Goal: Task Accomplishment & Management: Manage account settings

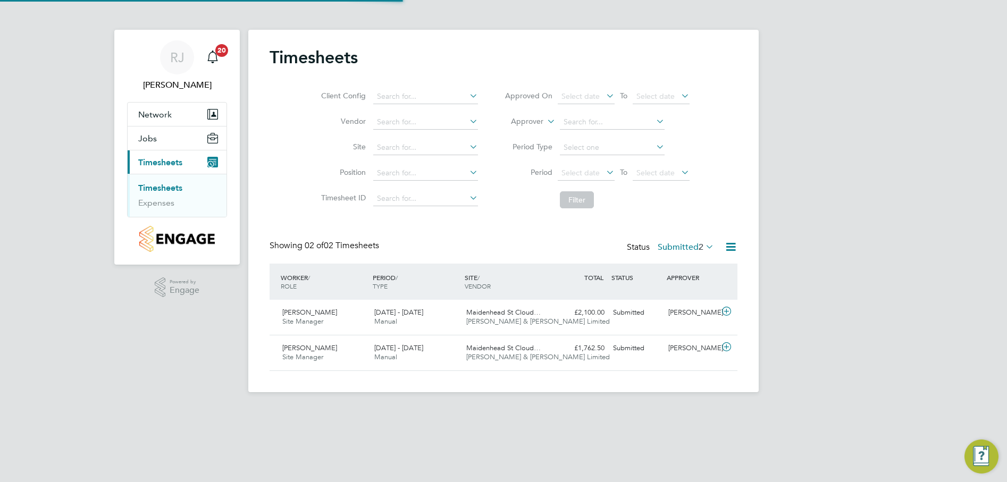
scroll to position [27, 93]
click at [318, 316] on span "Dimitar Vasilev" at bounding box center [309, 312] width 55 height 9
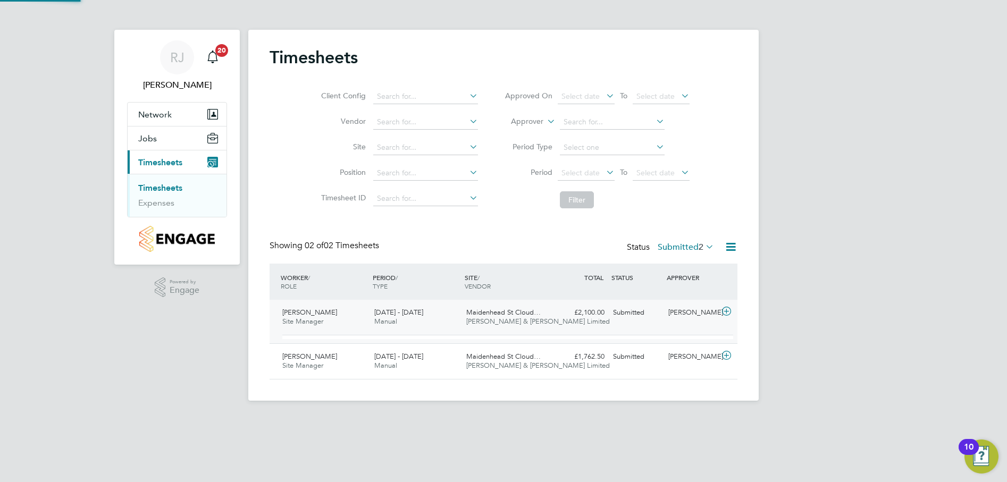
scroll to position [18, 104]
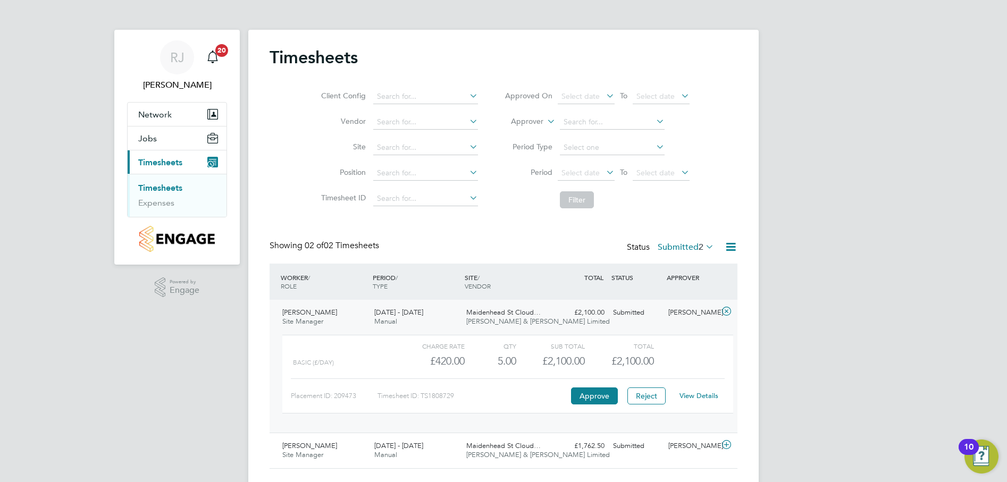
click at [695, 394] on link "View Details" at bounding box center [699, 395] width 39 height 9
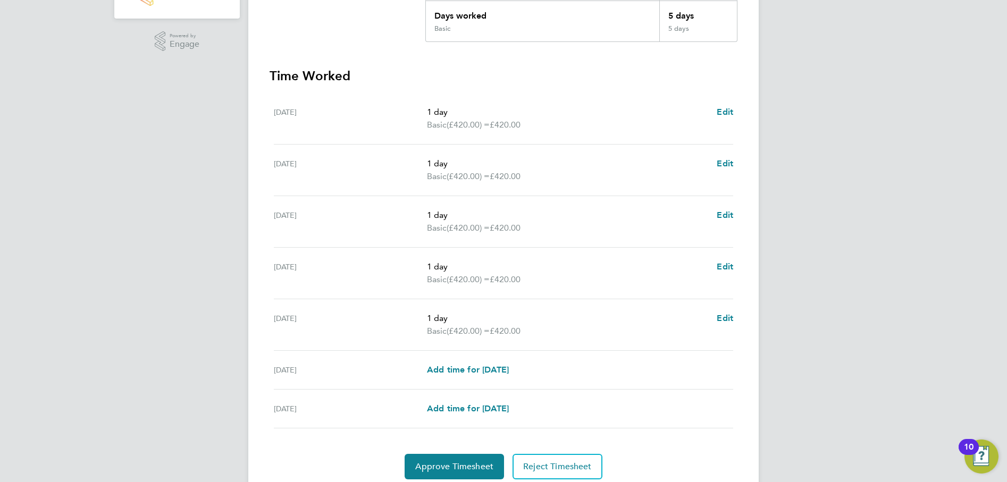
scroll to position [286, 0]
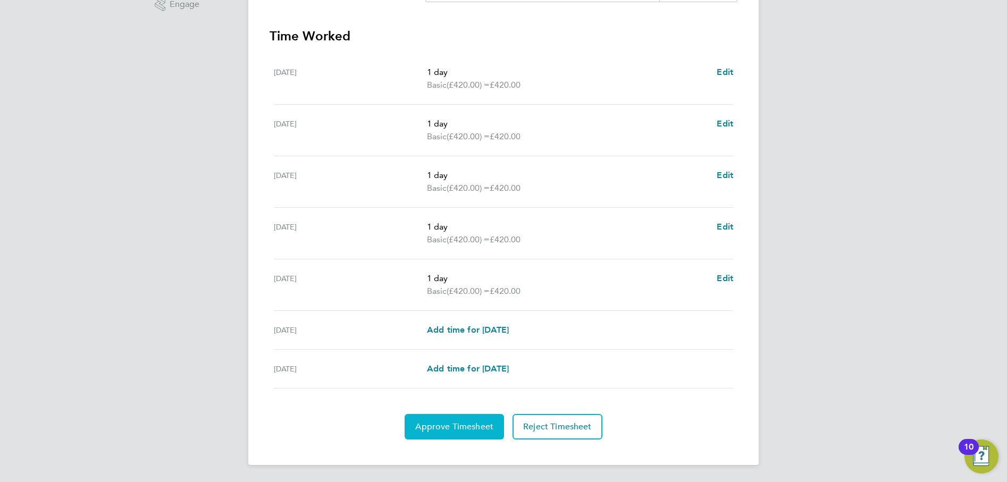
click at [457, 423] on span "Approve Timesheet" at bounding box center [454, 427] width 78 height 11
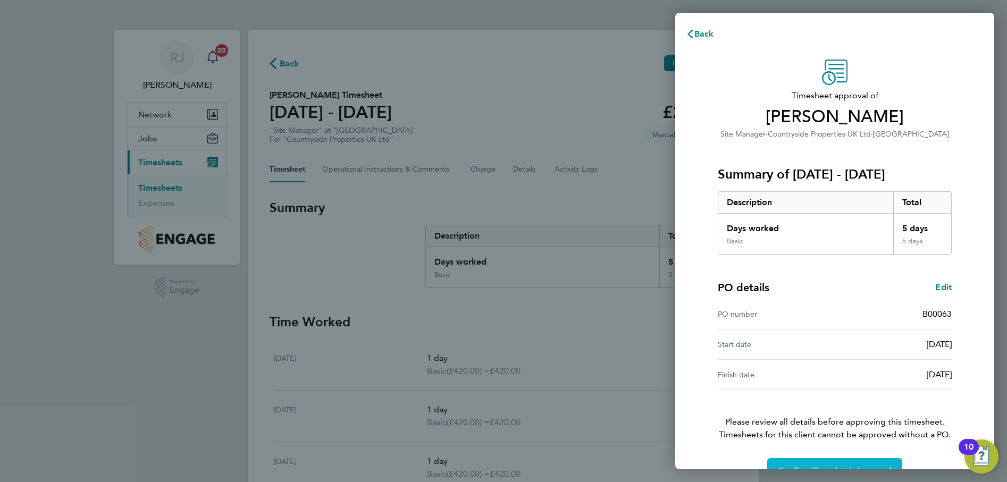
click at [786, 462] on button "Confirm Timesheet Approval" at bounding box center [835, 471] width 135 height 26
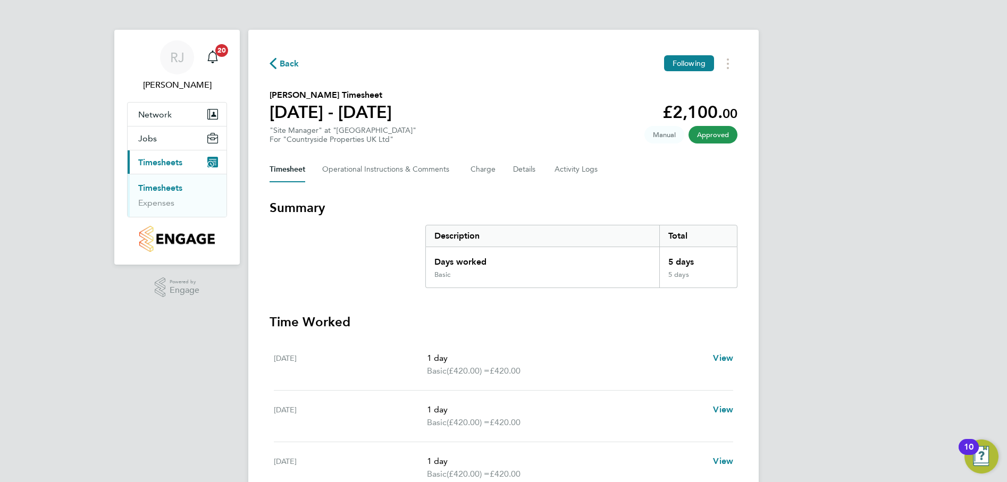
click at [174, 189] on link "Timesheets" at bounding box center [160, 188] width 44 height 10
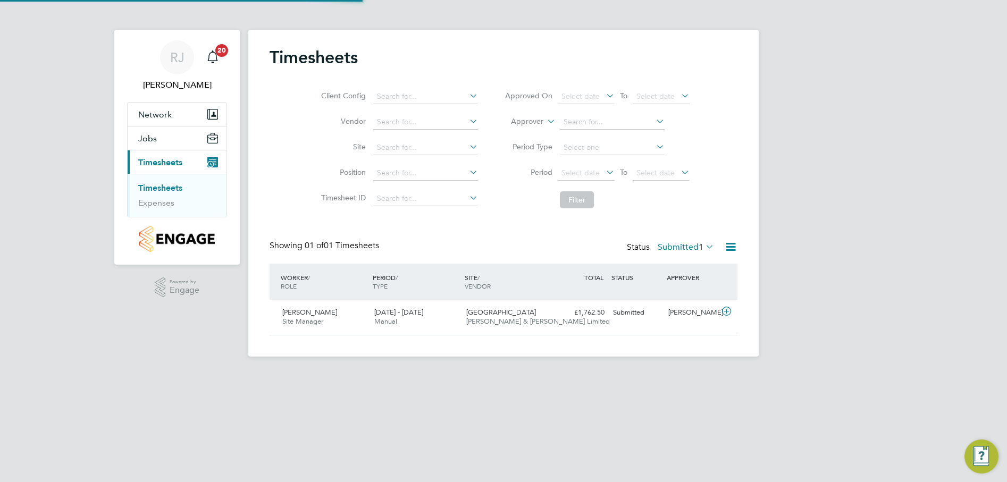
scroll to position [27, 93]
click at [326, 318] on div "Rivelino Francisca Site Manager 18 - 24 Aug 2025" at bounding box center [324, 317] width 92 height 27
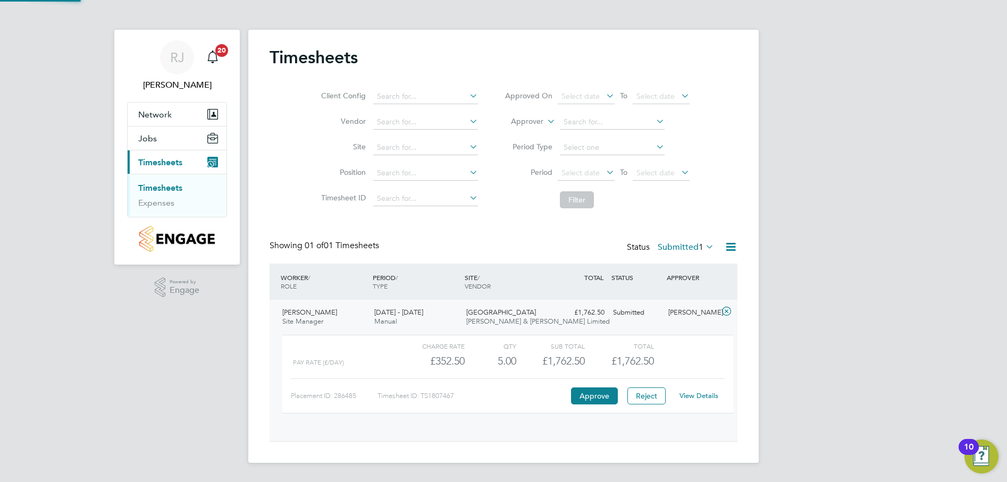
scroll to position [18, 104]
click at [698, 396] on link "View Details" at bounding box center [699, 395] width 39 height 9
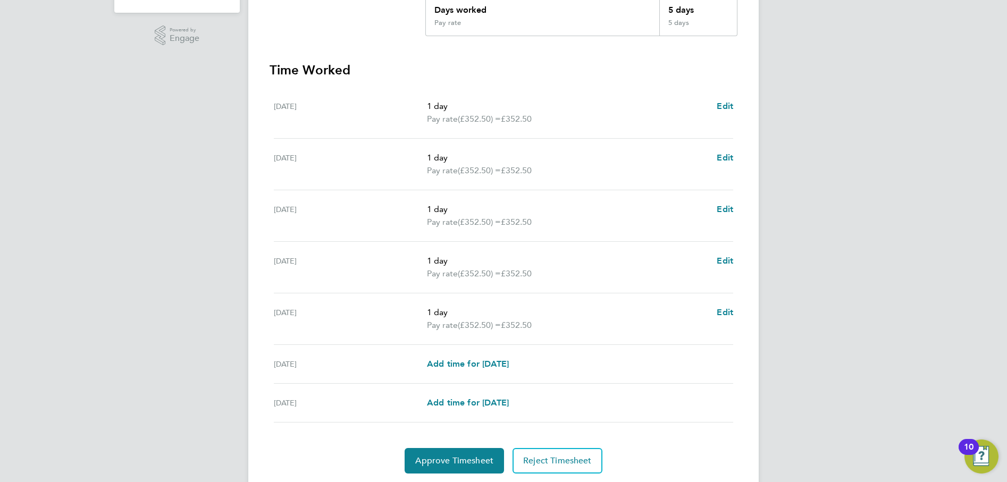
scroll to position [286, 0]
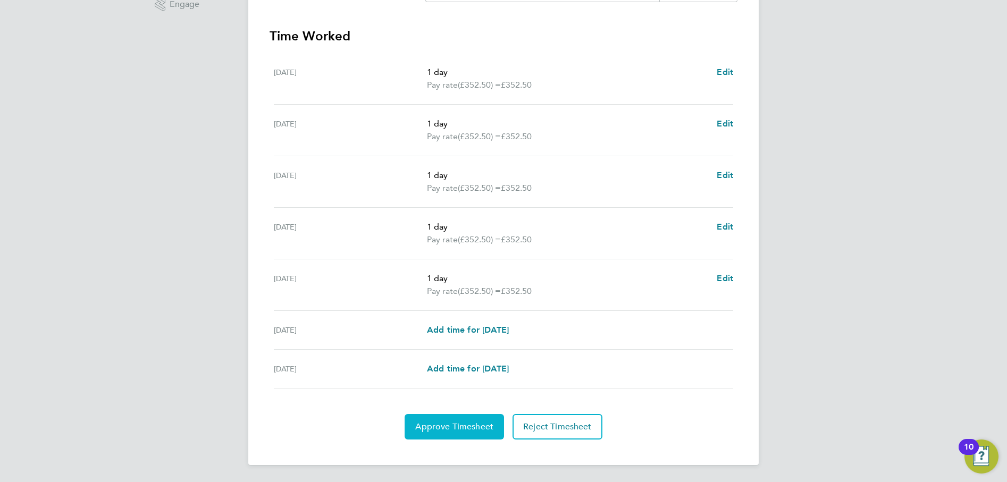
click at [447, 428] on span "Approve Timesheet" at bounding box center [454, 427] width 78 height 11
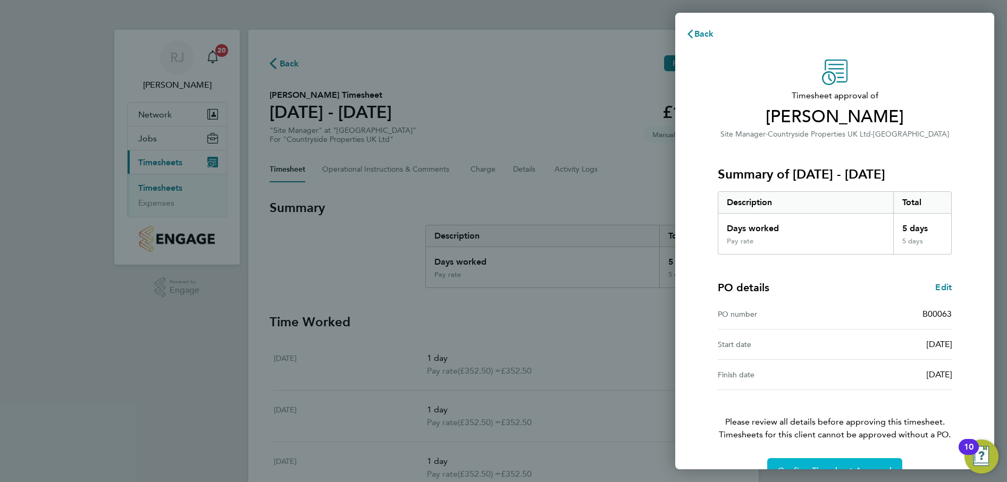
click at [841, 465] on button "Confirm Timesheet Approval" at bounding box center [835, 471] width 135 height 26
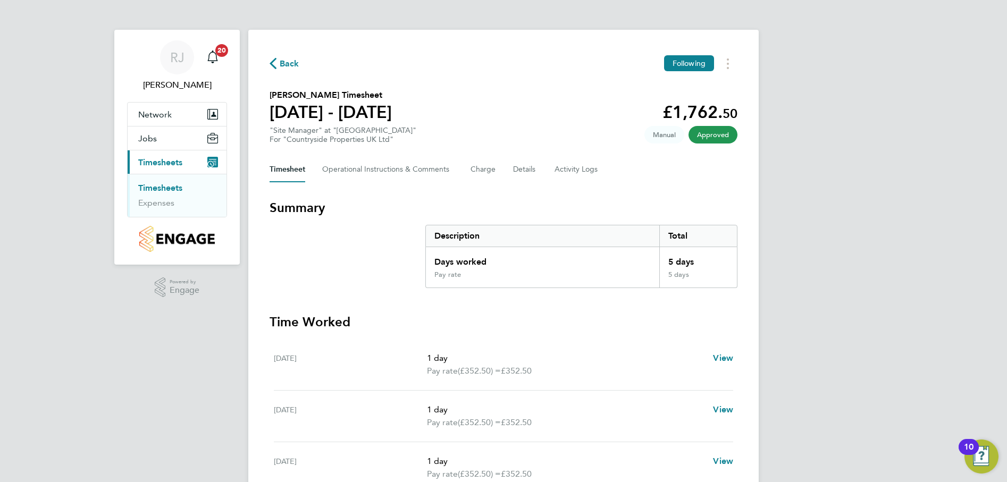
click at [166, 184] on link "Timesheets" at bounding box center [160, 188] width 44 height 10
